Goal: Task Accomplishment & Management: Manage account settings

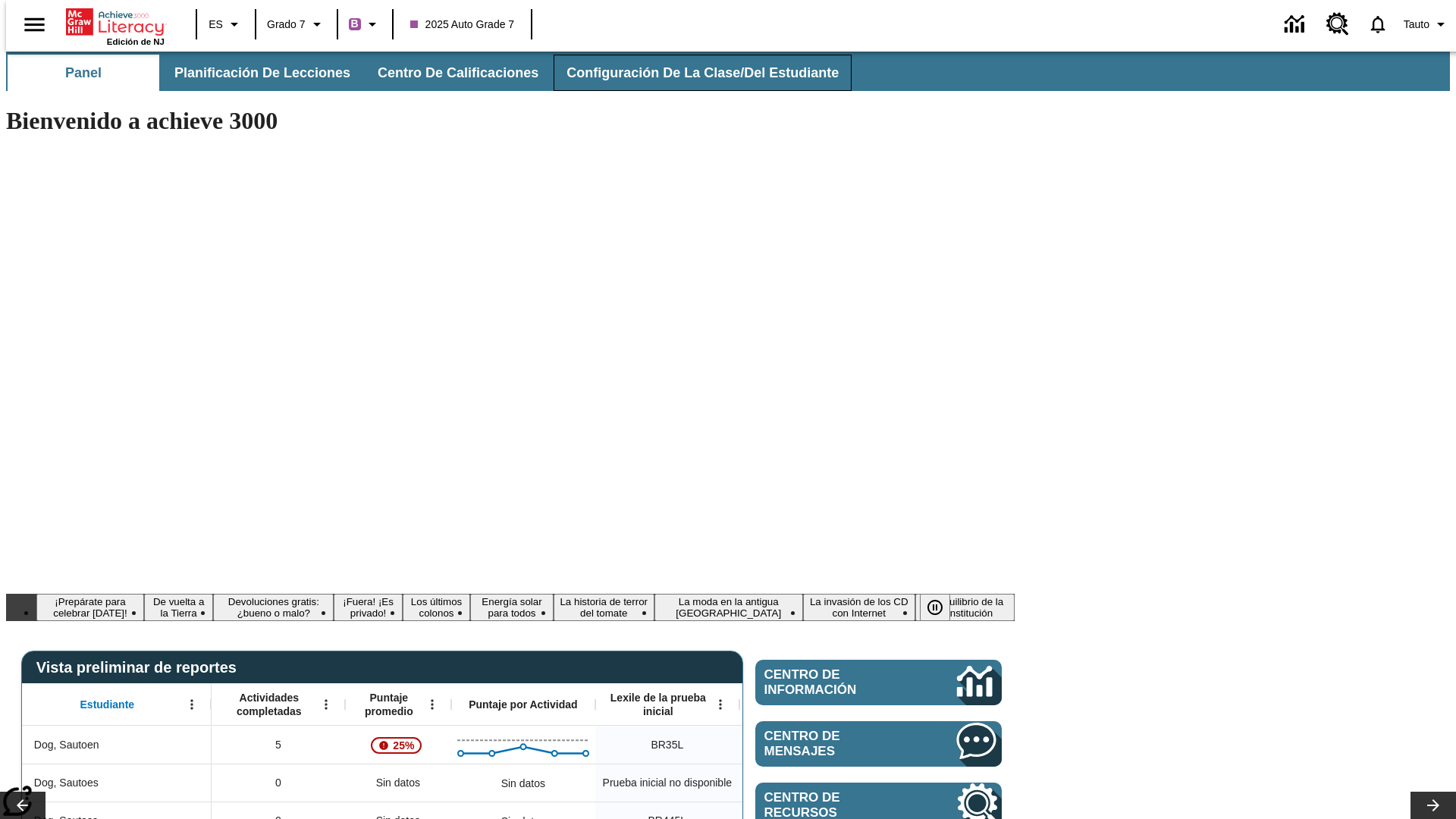
click at [687, 73] on span "Configuración de la clase/del estudiante" at bounding box center [702, 73] width 272 height 17
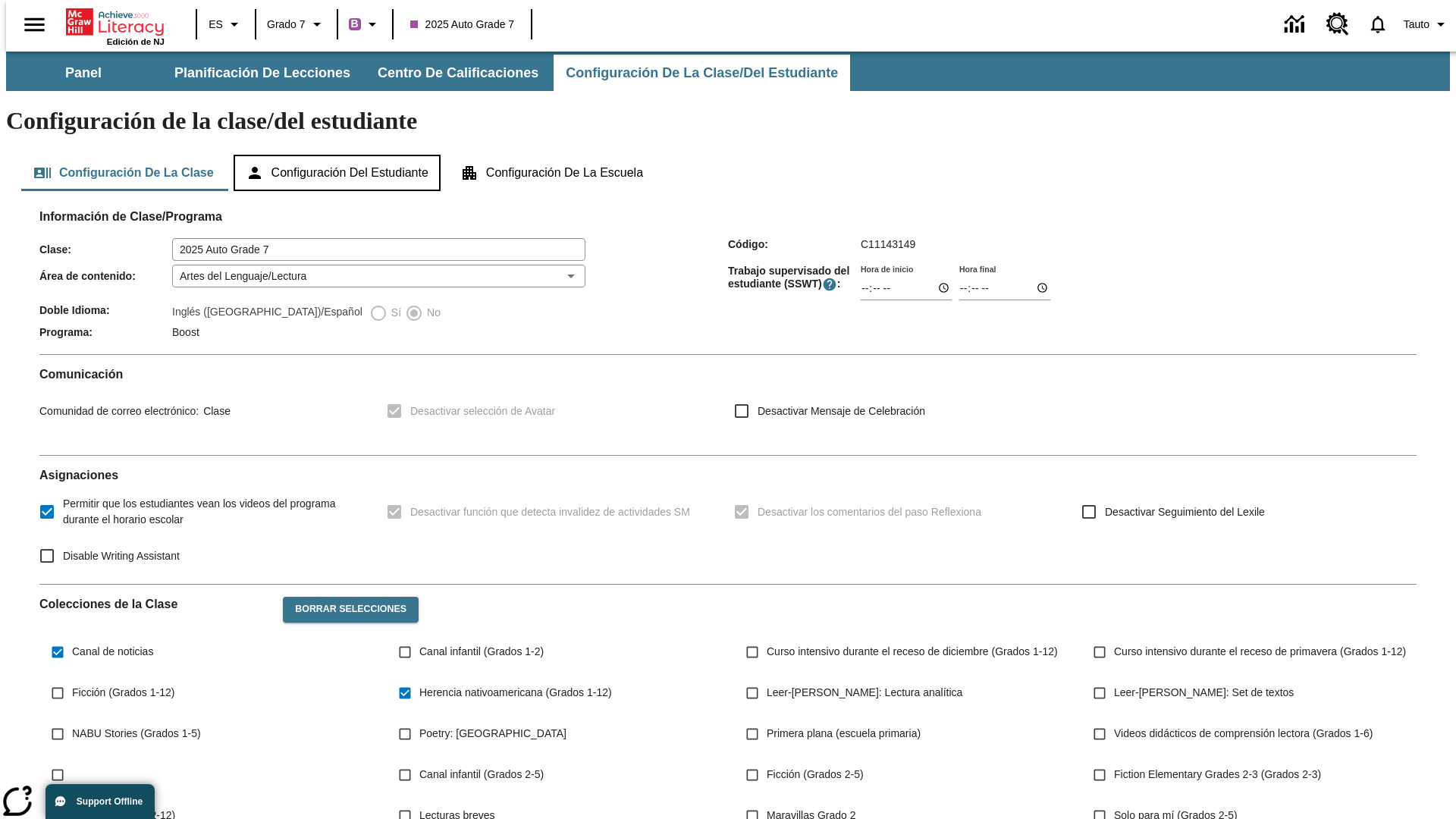
click at [338, 154] on button "Configuración del estudiante" at bounding box center [337, 173] width 207 height 36
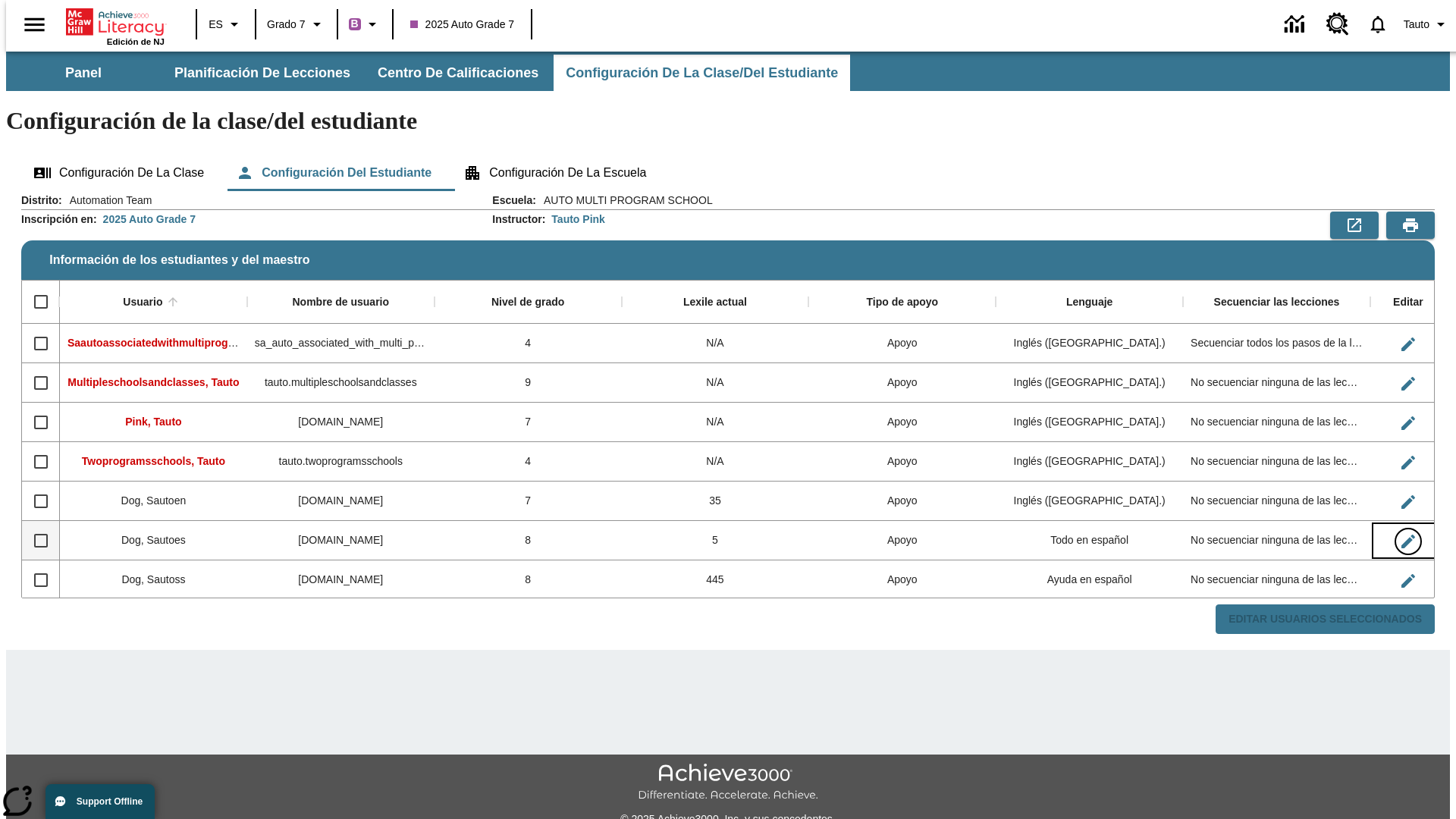
click at [1402, 534] on icon "Editar Usuario" at bounding box center [1408, 541] width 13 height 13
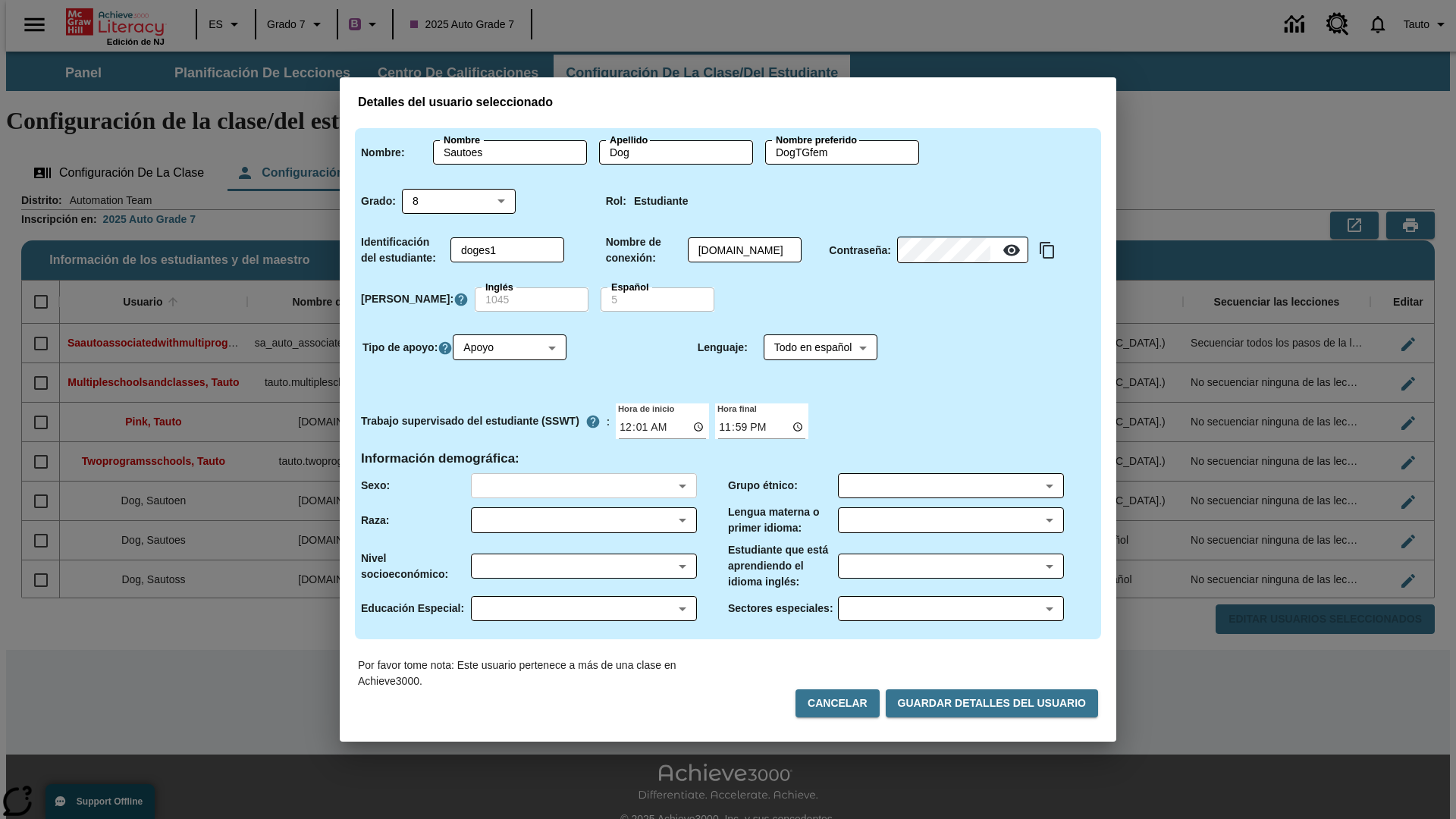
click at [583, 486] on body "Saltar al contenido principal Edición de NJ ES Grado 7 B 2025 Auto Grade 7 0 Ta…" at bounding box center [728, 452] width 1444 height 801
click at [583, 520] on body "Saltar al contenido principal Edición de NJ ES Grado 7 B 2025 Auto Grade 7 0 Ta…" at bounding box center [728, 452] width 1444 height 801
click at [583, 566] on body "Saltar al contenido principal Edición de NJ ES Grado 7 B 2025 Auto Grade 7 0 Ta…" at bounding box center [728, 452] width 1444 height 801
click at [583, 609] on body "Saltar al contenido principal Edición de NJ ES Grado 7 B 2025 Auto Grade 7 0 Ta…" at bounding box center [728, 452] width 1444 height 801
click at [951, 486] on body "Saltar al contenido principal Edición de NJ ES Grado 7 B 2025 Auto Grade 7 0 Ta…" at bounding box center [728, 452] width 1444 height 801
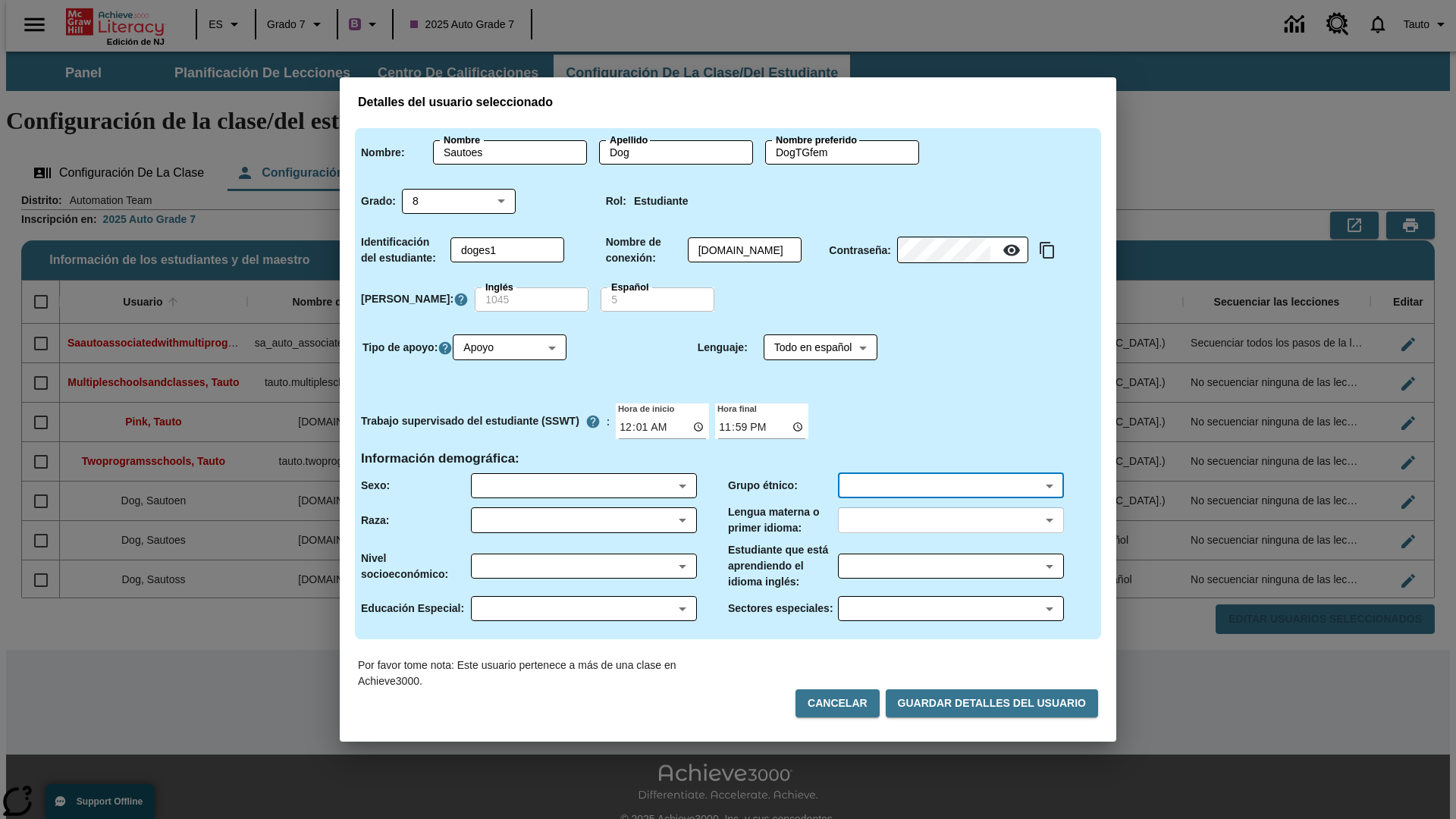
click at [951, 520] on body "Saltar al contenido principal Edición de NJ ES Grado 7 B 2025 Auto Grade 7 0 Ta…" at bounding box center [728, 452] width 1444 height 801
click at [951, 566] on body "Saltar al contenido principal Edición de NJ ES Grado 7 B 2025 Auto Grade 7 0 Ta…" at bounding box center [728, 452] width 1444 height 801
click at [951, 609] on body "Saltar al contenido principal Edición de NJ ES Grado 7 B 2025 Auto Grade 7 0 Ta…" at bounding box center [728, 452] width 1444 height 801
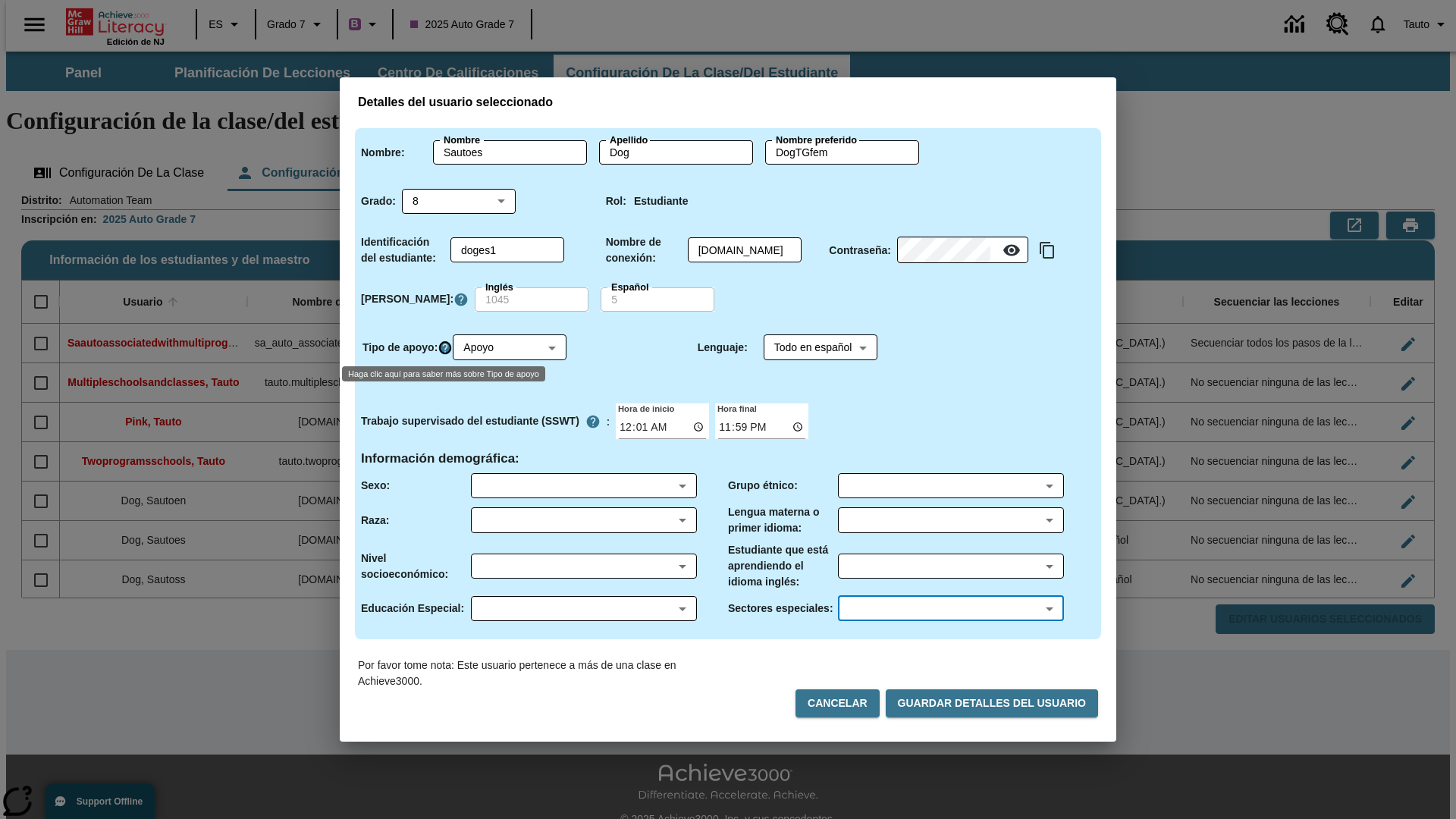
click at [448, 348] on icon "Haga clic aquí para saber más sobre Tipo de apoyo" at bounding box center [445, 348] width 15 height 15
